Goal: Transaction & Acquisition: Book appointment/travel/reservation

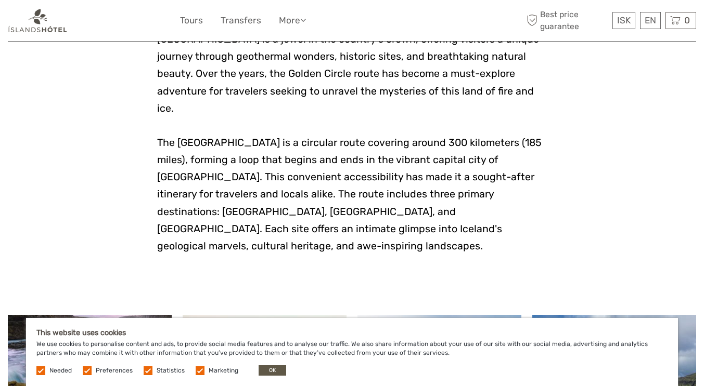
scroll to position [283, 0]
click at [264, 382] on div "This website uses cookies We use cookies to personalise content and ads, to pro…" at bounding box center [352, 352] width 652 height 68
click at [268, 371] on button "OK" at bounding box center [273, 371] width 28 height 10
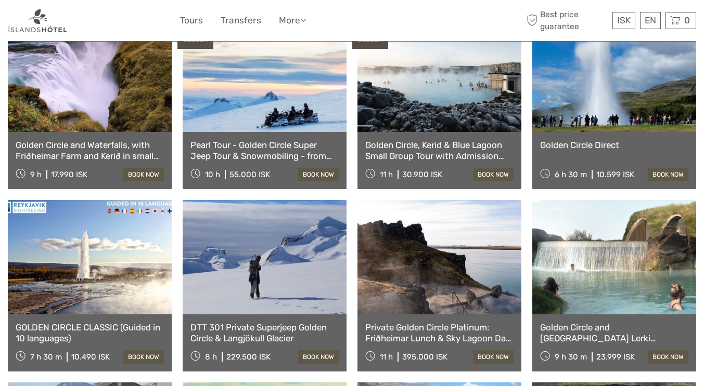
scroll to position [584, 0]
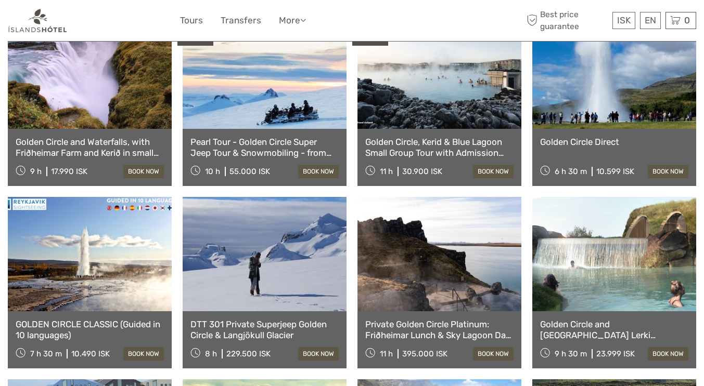
click at [93, 256] on link at bounding box center [90, 254] width 164 height 114
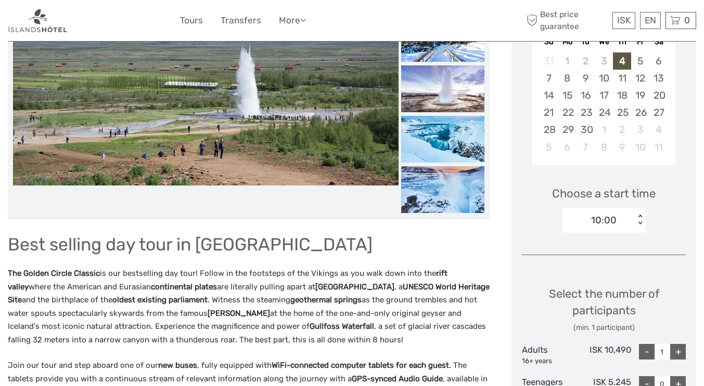
scroll to position [217, 0]
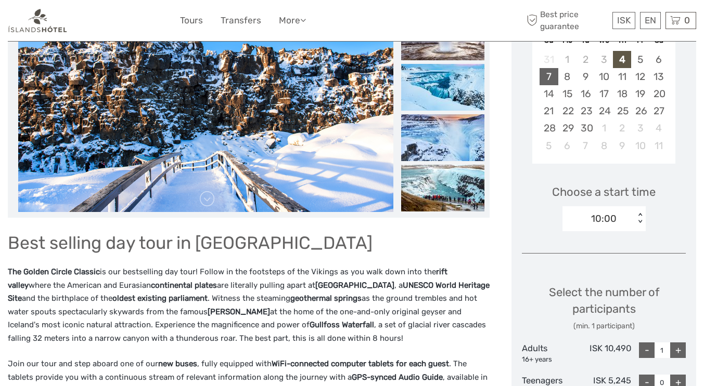
click at [539, 85] on div "7" at bounding box center [548, 76] width 18 height 17
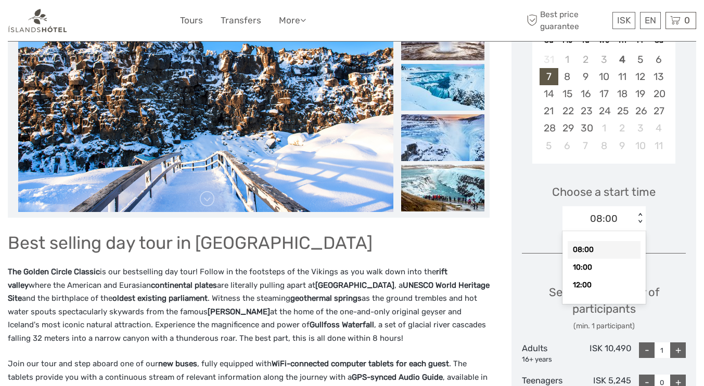
click at [571, 277] on div "10:00" at bounding box center [603, 268] width 73 height 18
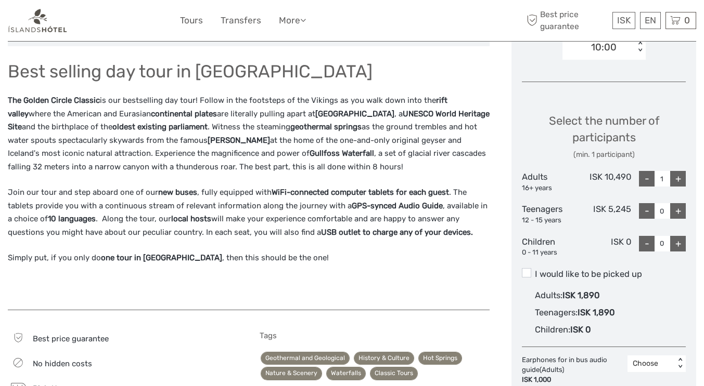
scroll to position [387, 0]
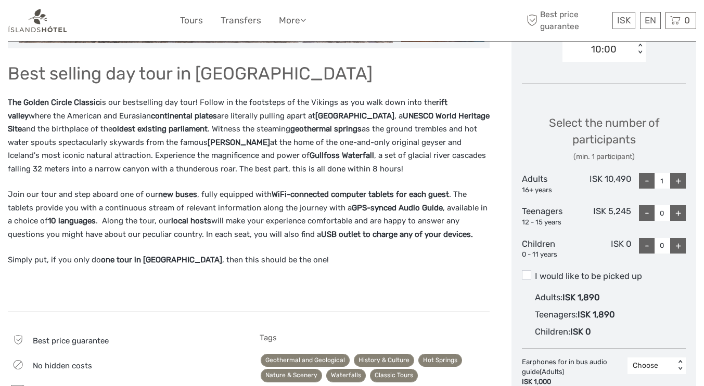
click at [680, 189] on div "+" at bounding box center [678, 181] width 16 height 16
type input "2"
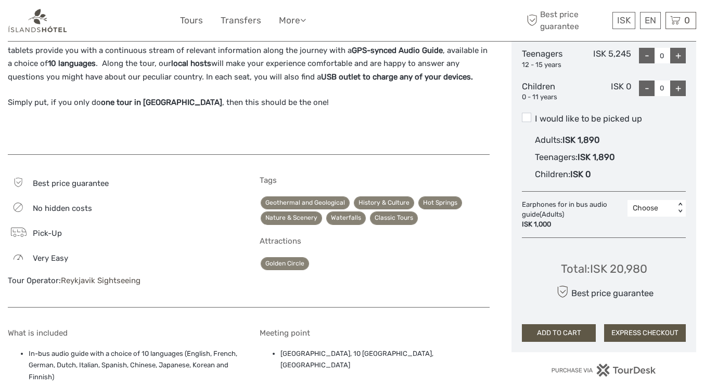
scroll to position [544, 0]
click at [522, 123] on span at bounding box center [526, 117] width 9 height 9
click at [535, 115] on input "I would like to be picked up" at bounding box center [535, 115] width 0 height 0
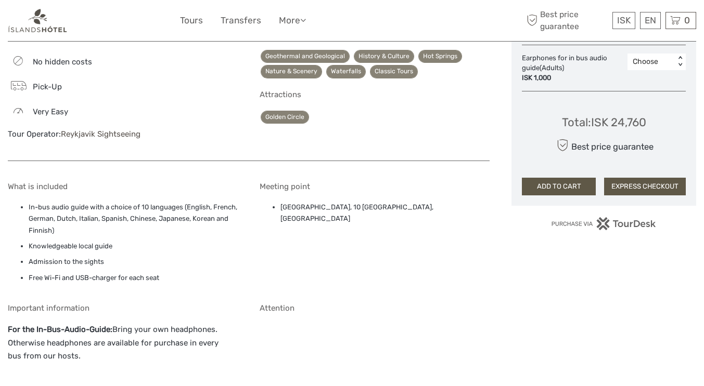
scroll to position [691, 0]
click at [648, 196] on button "EXPRESS CHECKOUT" at bounding box center [645, 187] width 82 height 18
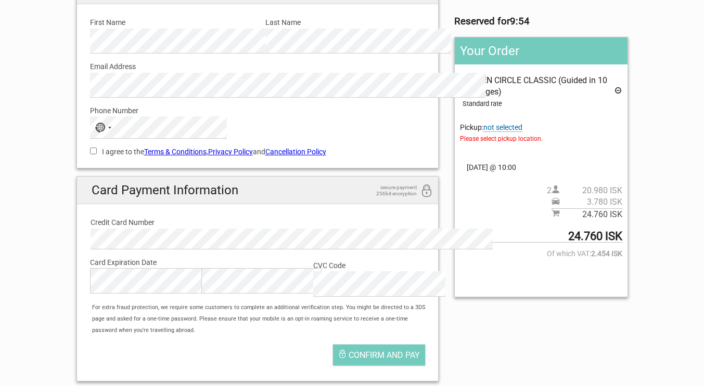
scroll to position [118, 0]
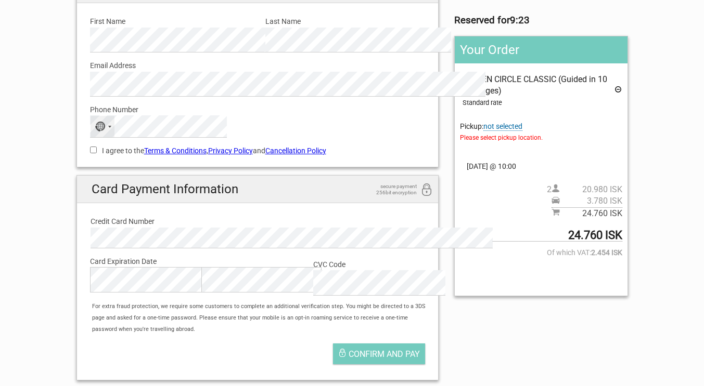
click at [108, 128] on div "Selected country" at bounding box center [109, 127] width 3 height 2
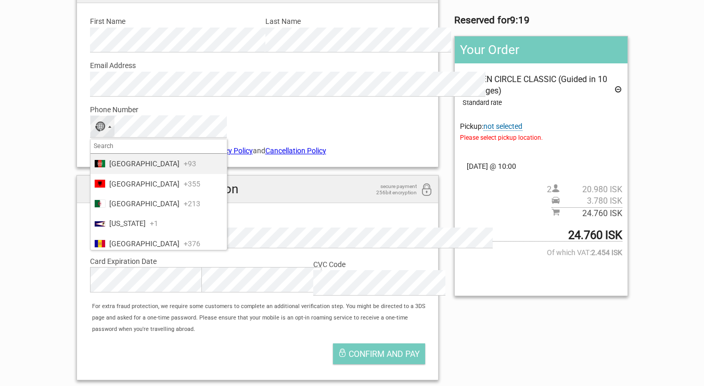
click at [112, 154] on input "Search" at bounding box center [159, 146] width 136 height 15
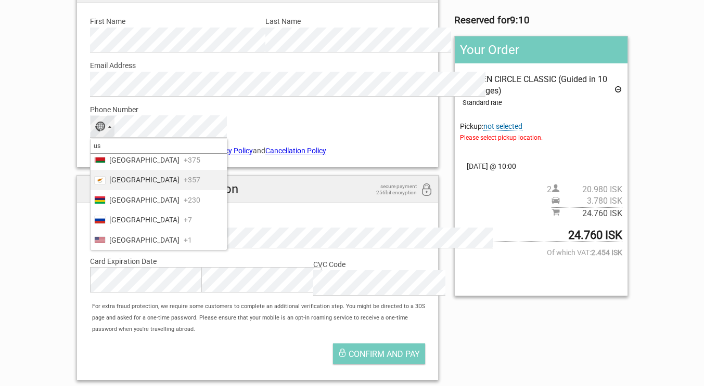
scroll to position [84, 0]
type input "us"
click at [114, 246] on span "United States" at bounding box center [144, 240] width 70 height 11
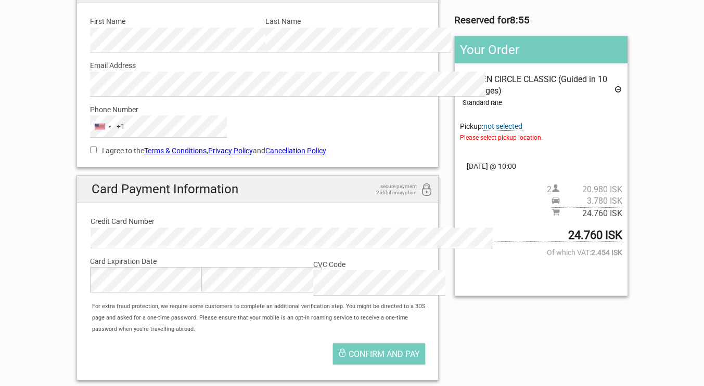
click at [90, 153] on input "I agree to the Terms & Conditions , Privacy Policy and Cancellation Policy" at bounding box center [93, 150] width 7 height 7
checkbox input "true"
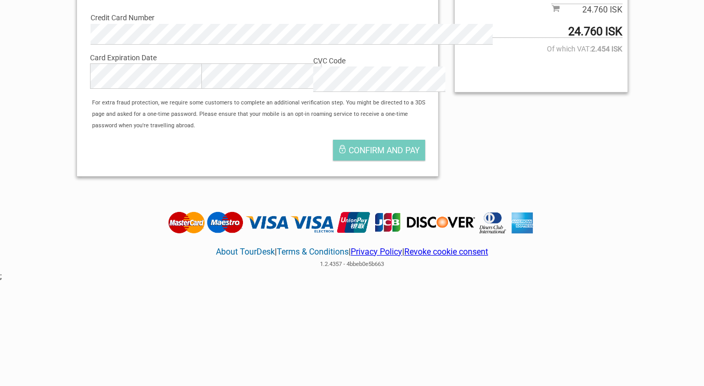
scroll to position [325, 0]
click at [158, 63] on label "Card Expiration Date" at bounding box center [258, 57] width 336 height 11
click at [383, 156] on span "Confirm and pay" at bounding box center [384, 151] width 71 height 10
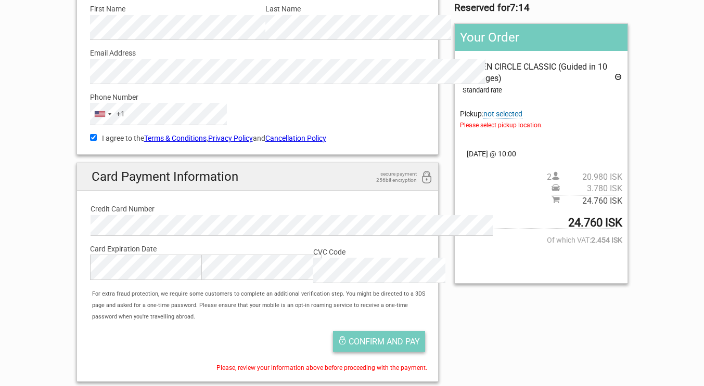
scroll to position [132, 0]
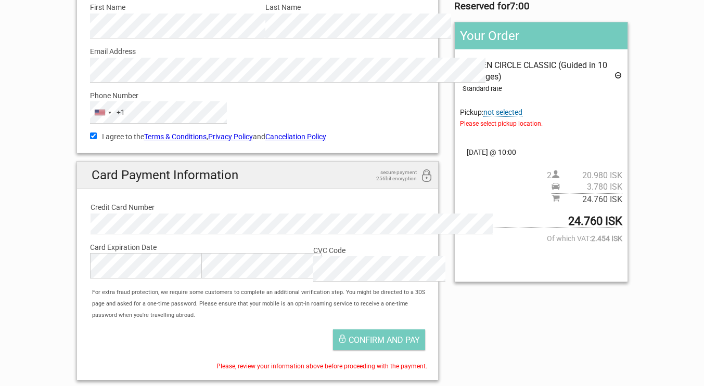
click at [517, 117] on span "not selected" at bounding box center [502, 112] width 39 height 9
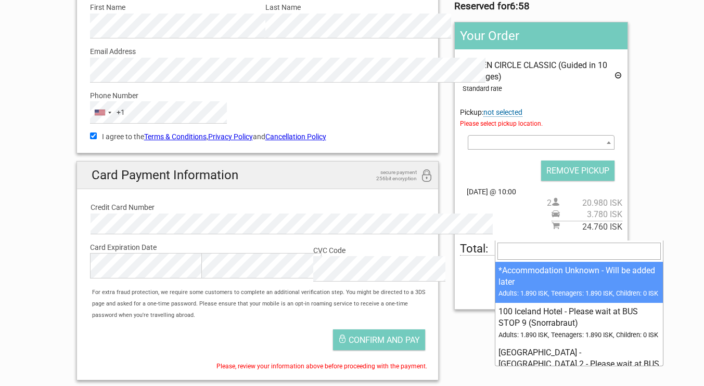
click at [536, 150] on span at bounding box center [541, 142] width 146 height 15
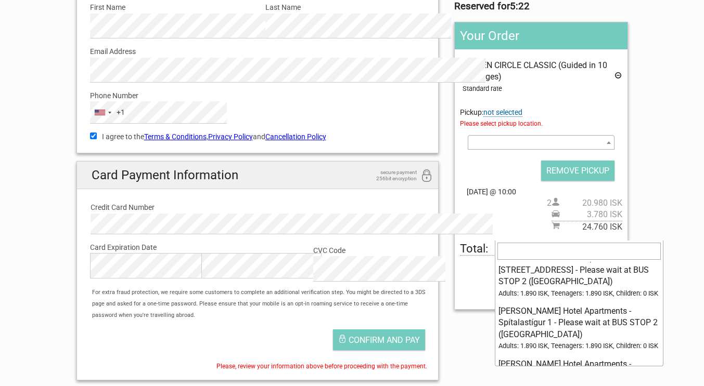
scroll to position [0, 0]
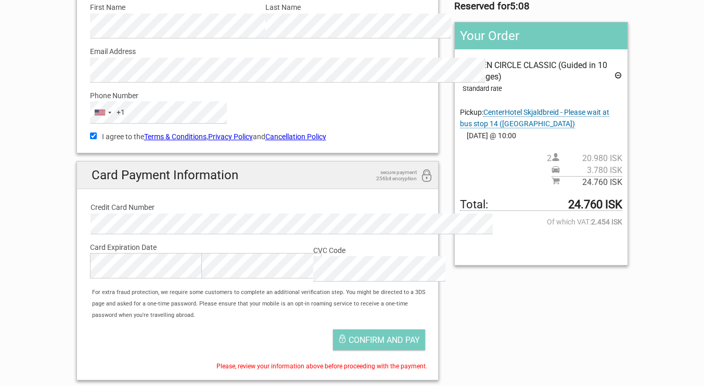
click at [536, 128] on span "CenterHotel Skjaldbreid - Please wait at bus stop 14 (Skúlagata)" at bounding box center [534, 118] width 149 height 20
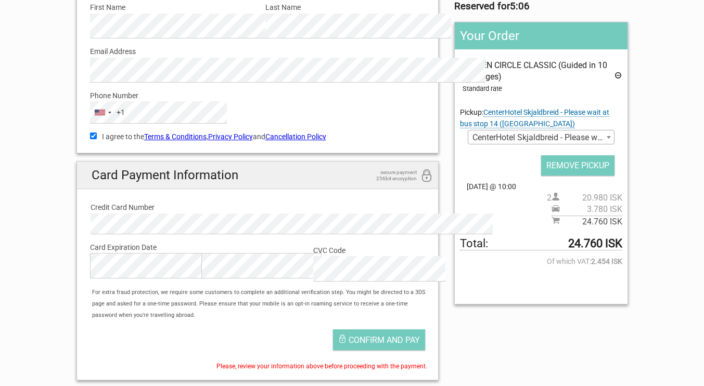
click at [564, 145] on span "CenterHotel Skjaldbreid - Please wait at bus stop 14 (Skúlagata)" at bounding box center [540, 138] width 145 height 15
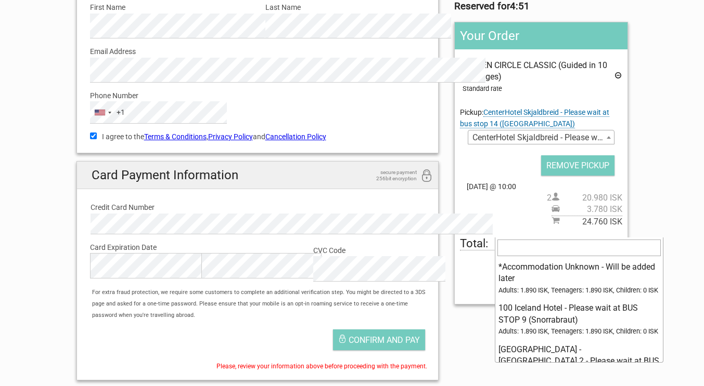
scroll to position [3, 0]
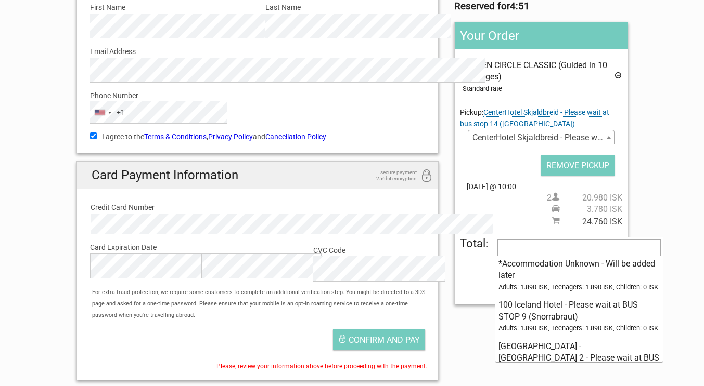
select select "207726"
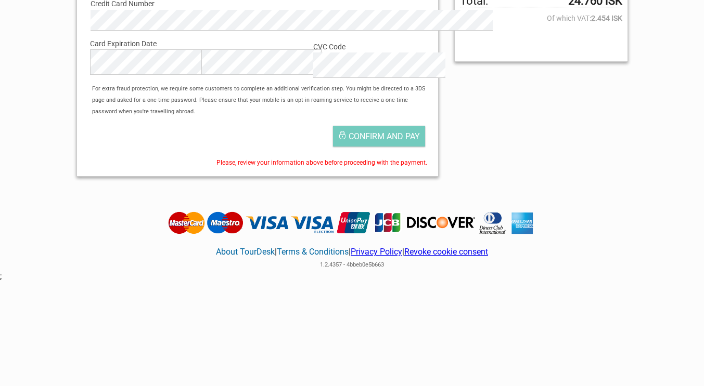
scroll to position [383, 0]
click at [385, 141] on span "Confirm and pay" at bounding box center [384, 137] width 71 height 10
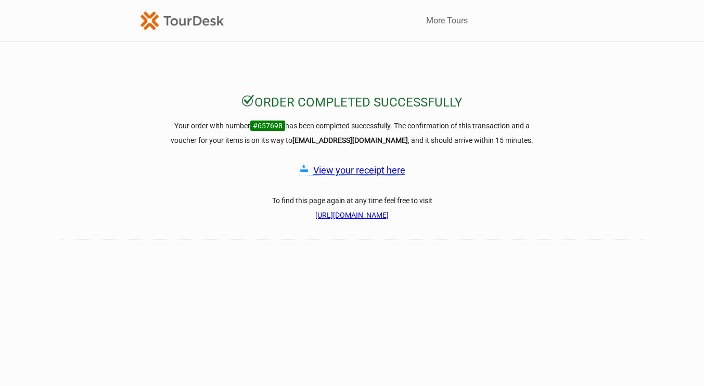
click at [353, 176] on link "View your receipt here" at bounding box center [359, 170] width 92 height 11
